Goal: Find specific page/section: Find specific page/section

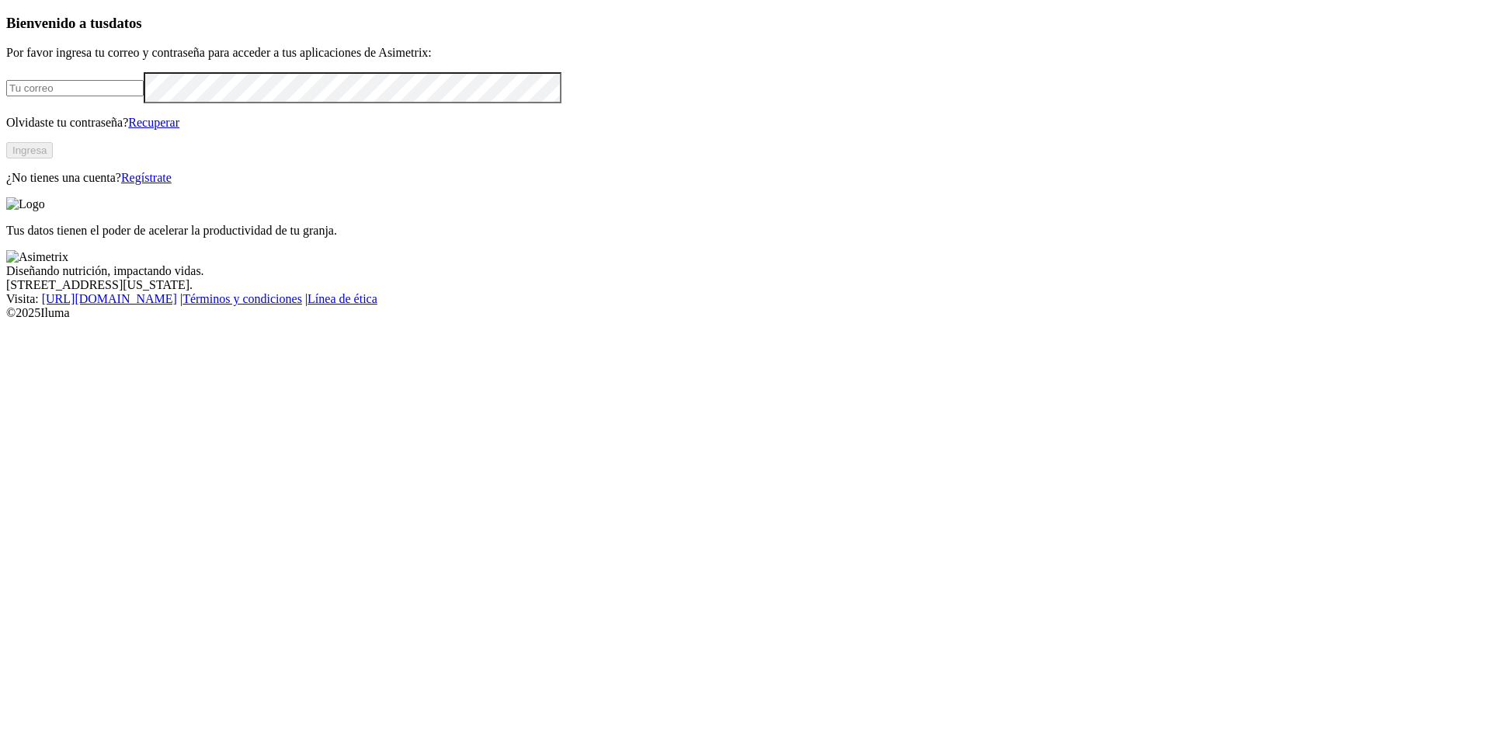
click at [144, 96] on input "email" at bounding box center [74, 88] width 137 height 16
type input "[PERSON_NAME][EMAIL_ADDRESS][PERSON_NAME][DOMAIN_NAME]"
click input "submit" at bounding box center [0, 0] width 0 height 0
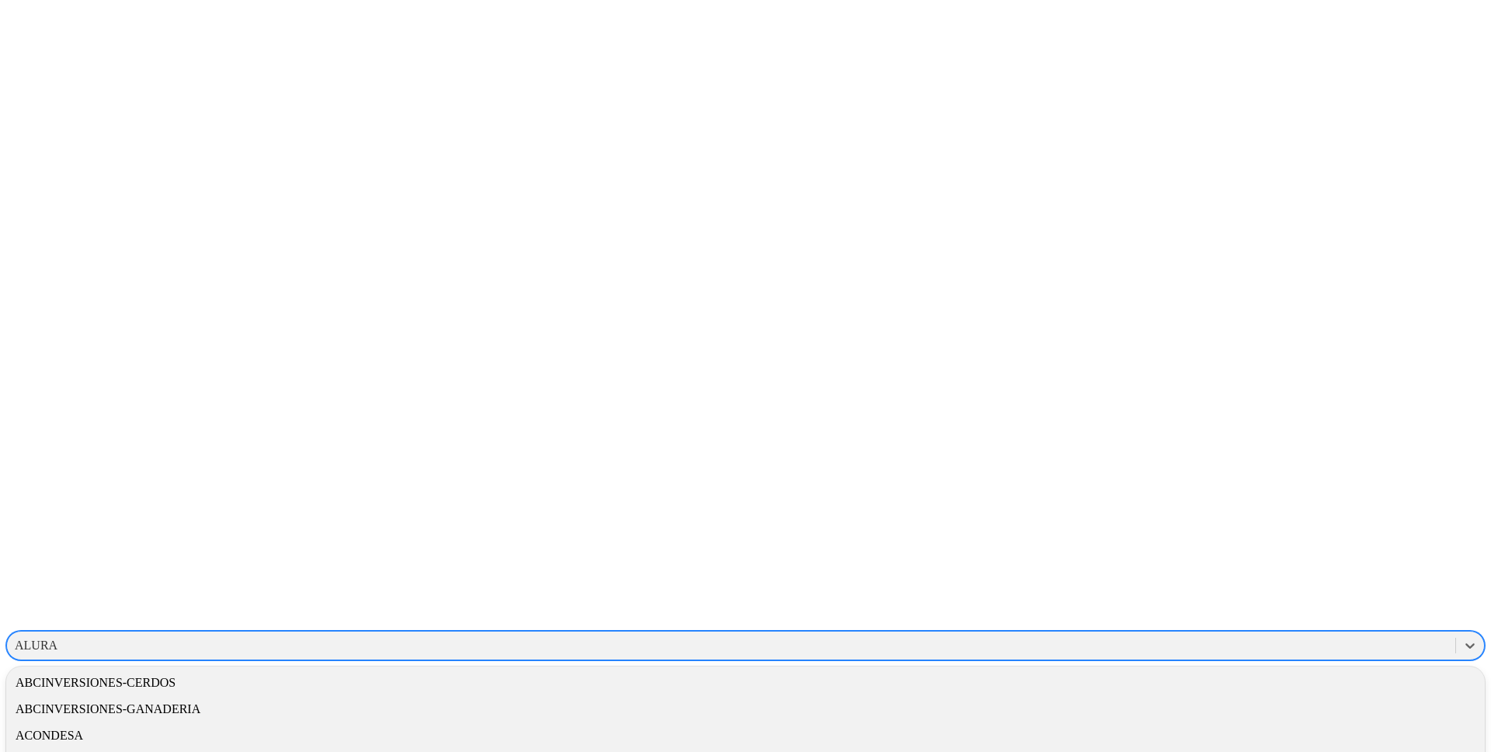
click at [57, 638] on div "ALURA" at bounding box center [36, 645] width 43 height 14
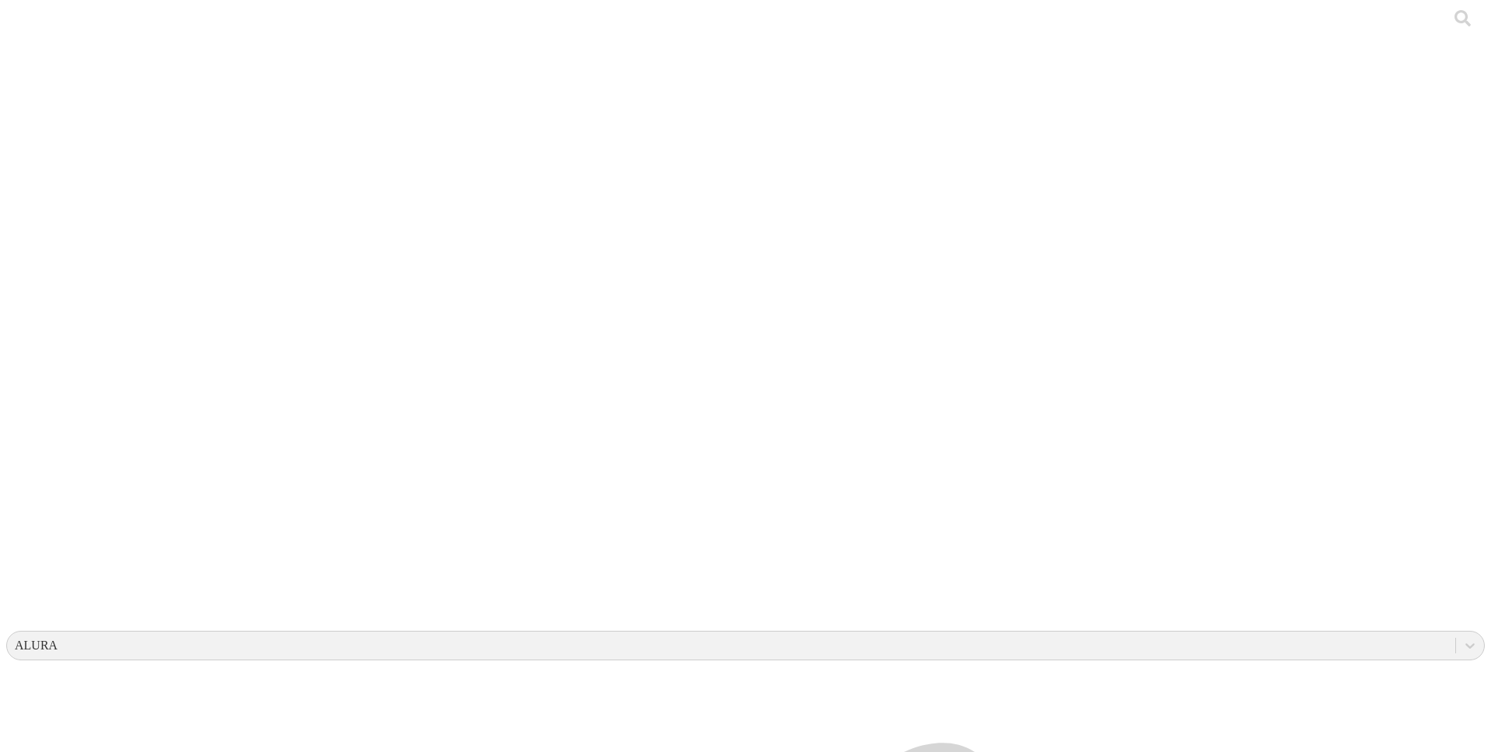
copy div "FISICOQUIMICOS"
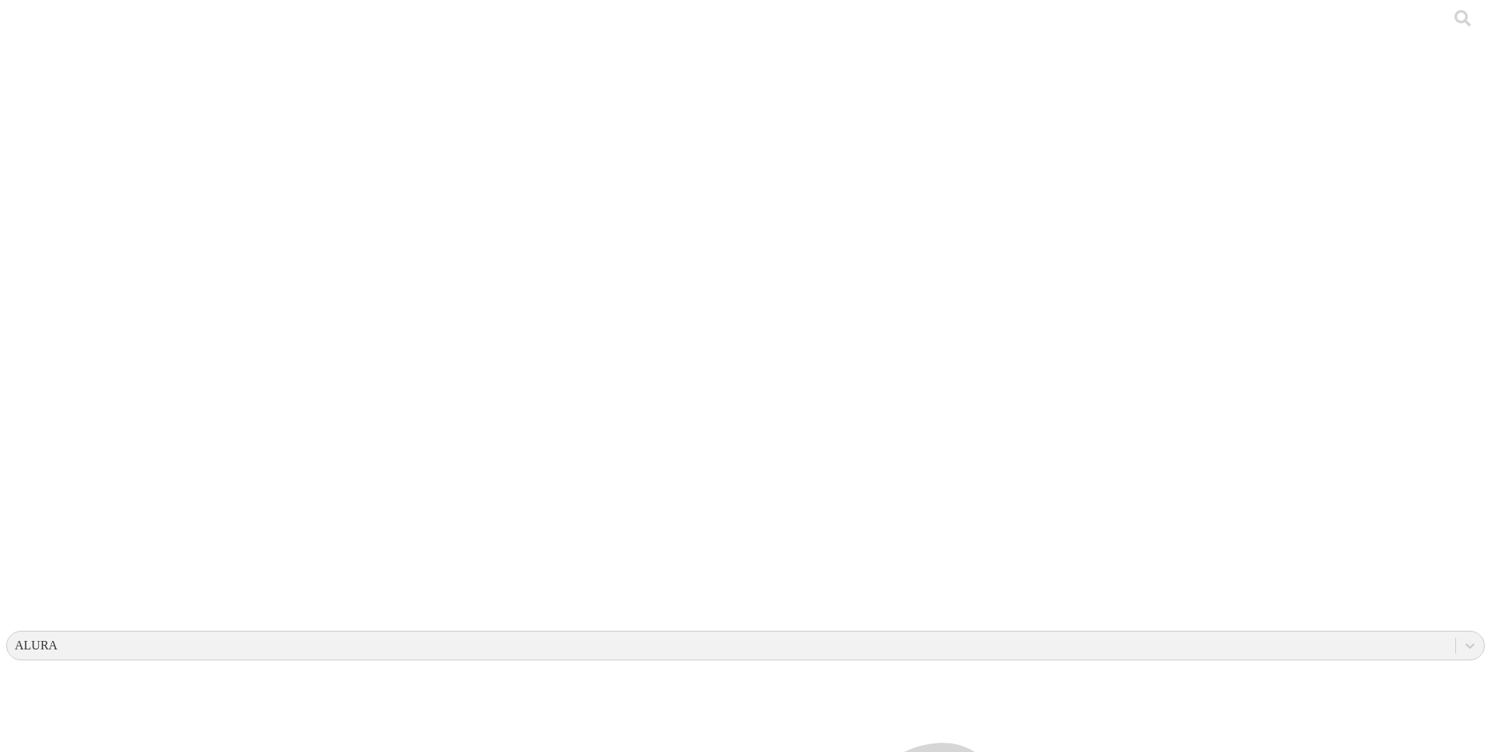
drag, startPoint x: 346, startPoint y: 263, endPoint x: 231, endPoint y: 263, distance: 114.9
